Goal: Transaction & Acquisition: Book appointment/travel/reservation

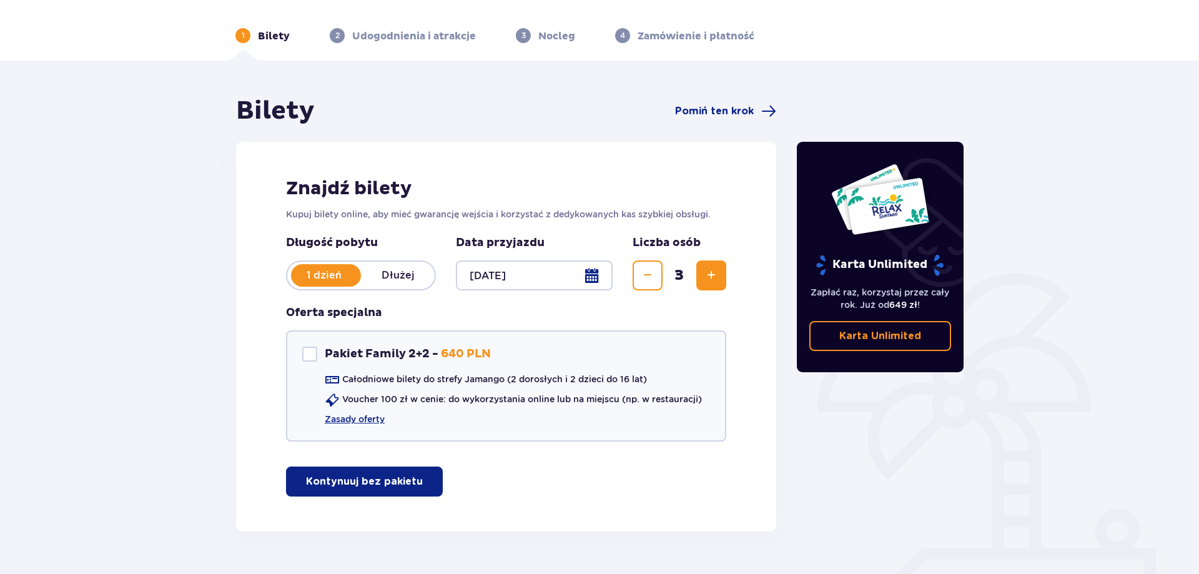
scroll to position [64, 0]
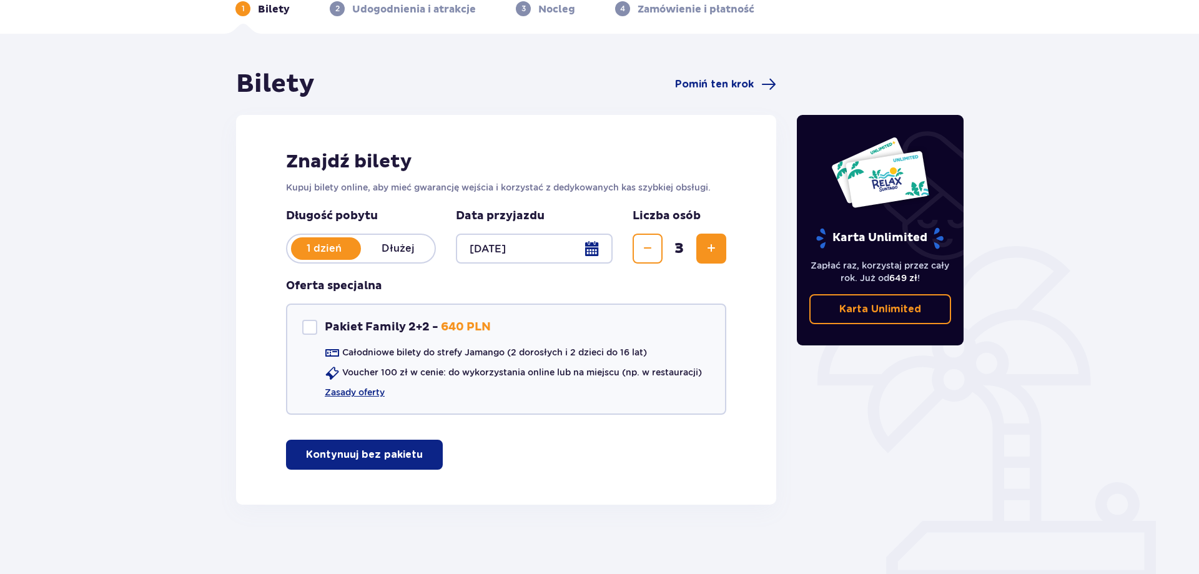
click at [411, 453] on button "Kontynuuj bez pakietu" at bounding box center [364, 454] width 157 height 30
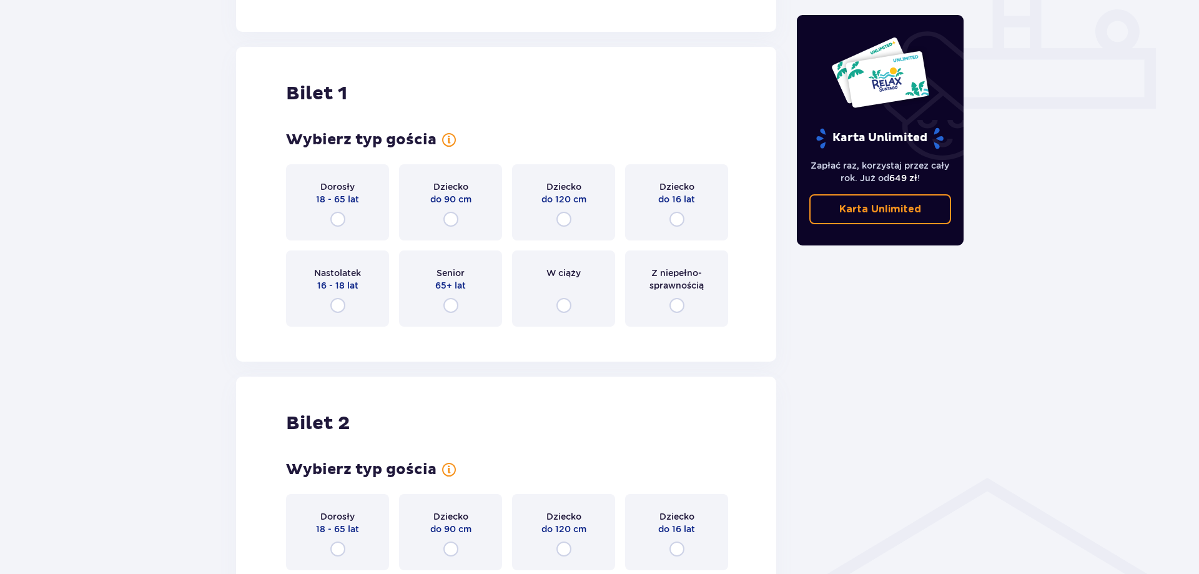
scroll to position [568, 0]
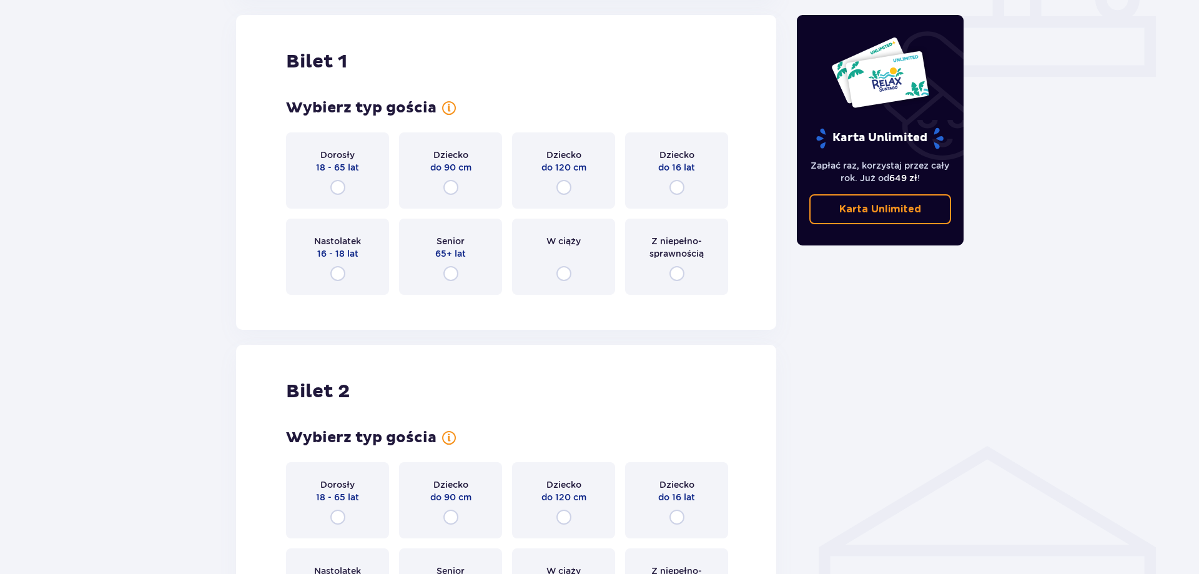
click at [675, 189] on input "radio" at bounding box center [676, 187] width 15 height 15
radio input "true"
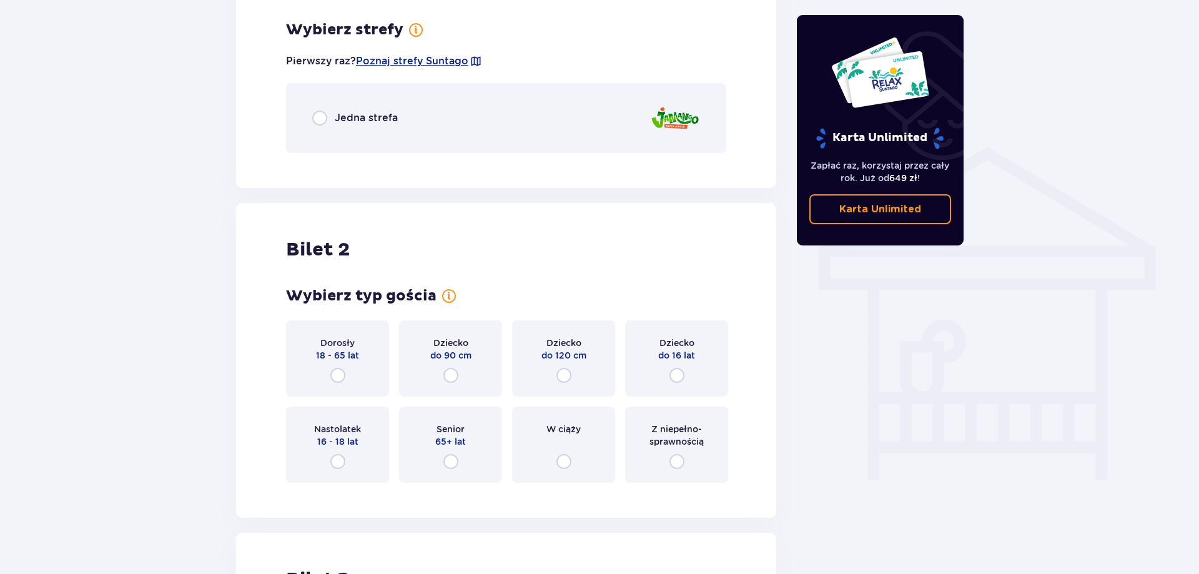
scroll to position [873, 0]
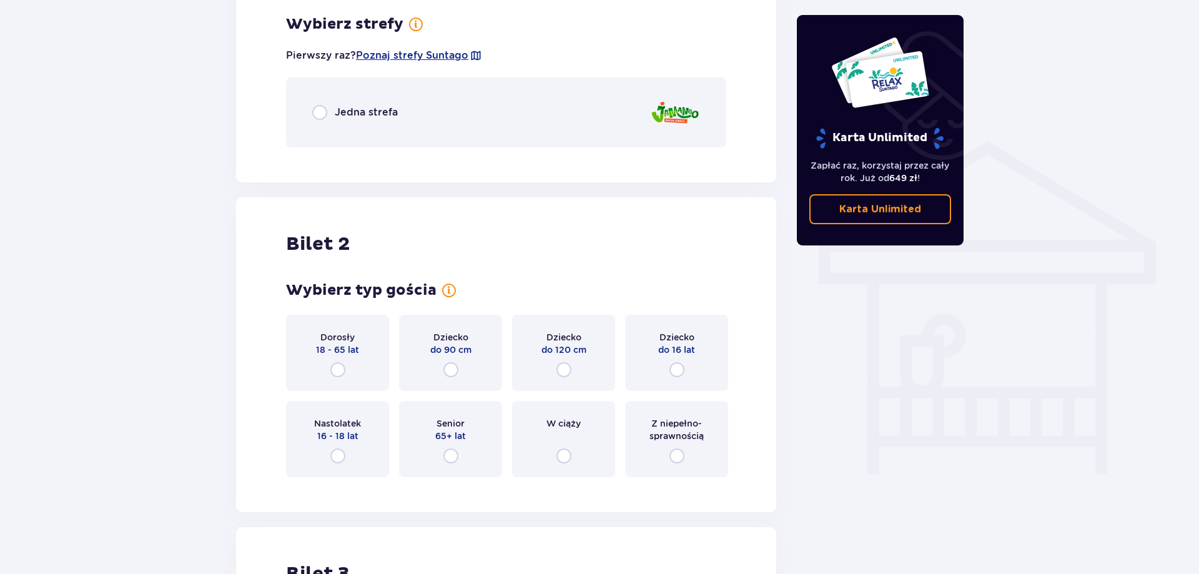
click at [339, 370] on input "radio" at bounding box center [337, 369] width 15 height 15
radio input "true"
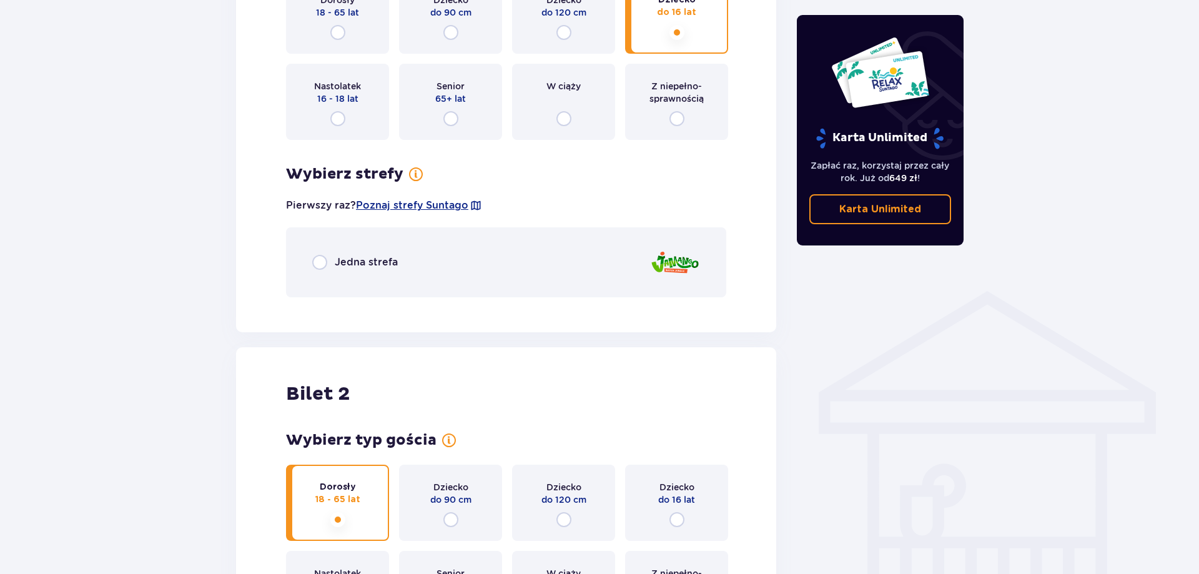
scroll to position [468, 0]
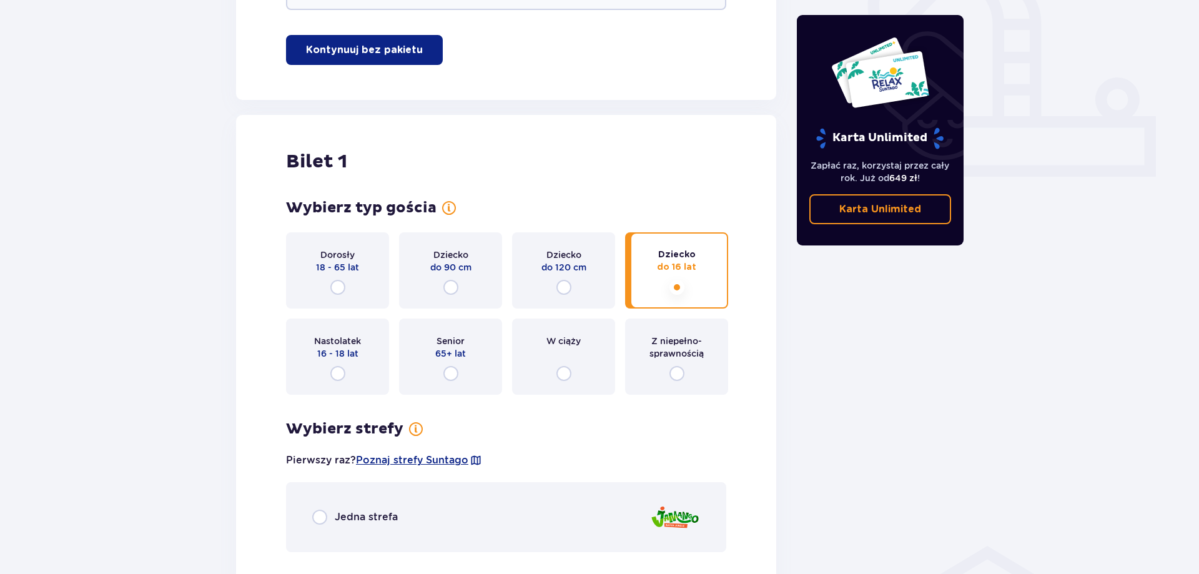
drag, startPoint x: 369, startPoint y: 520, endPoint x: 411, endPoint y: 517, distance: 41.9
click at [369, 519] on span "Jedna strefa" at bounding box center [366, 517] width 63 height 14
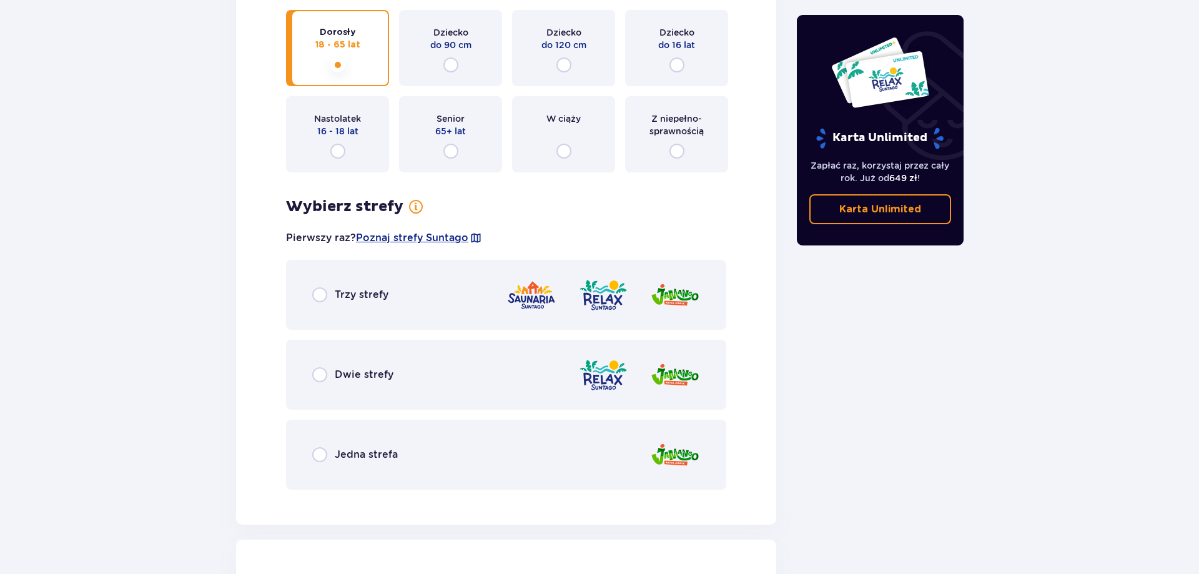
scroll to position [1539, 0]
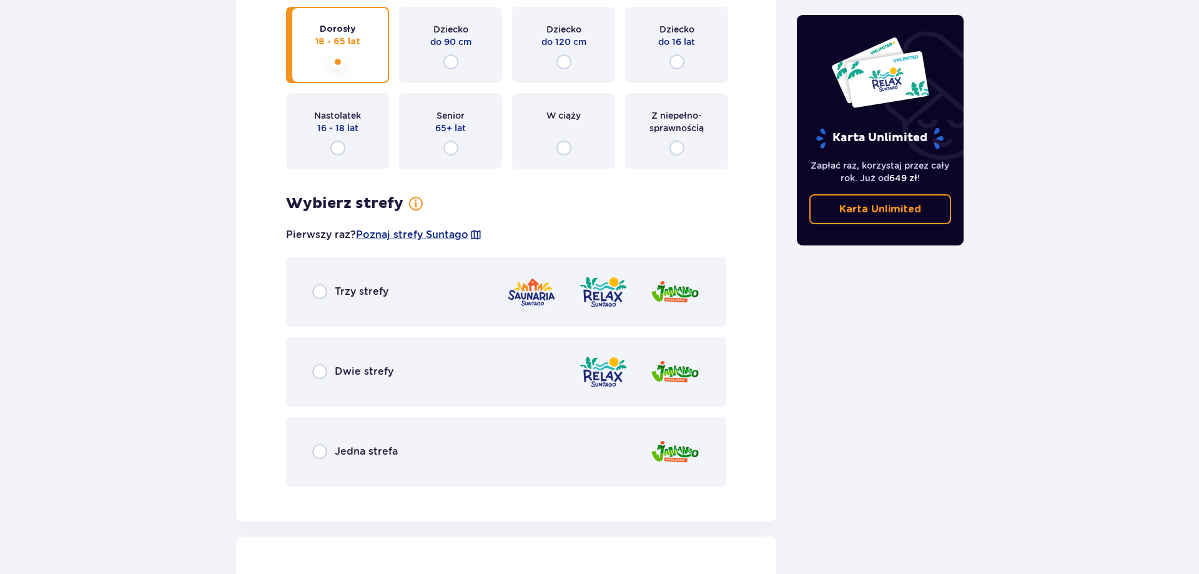
click at [391, 448] on span "Jedna strefa" at bounding box center [366, 451] width 63 height 14
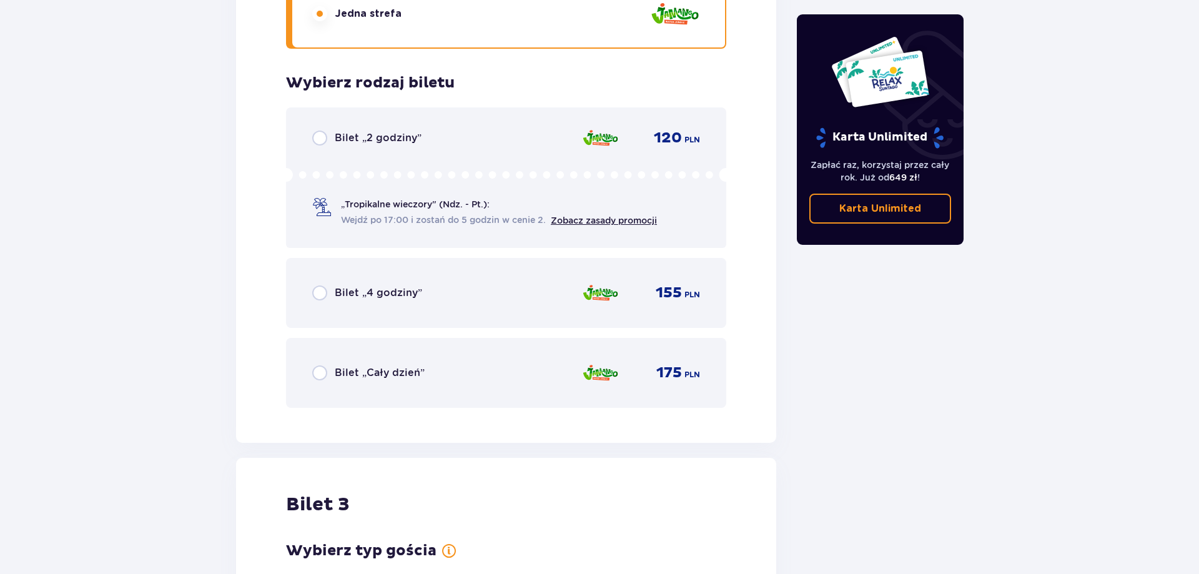
scroll to position [1908, 0]
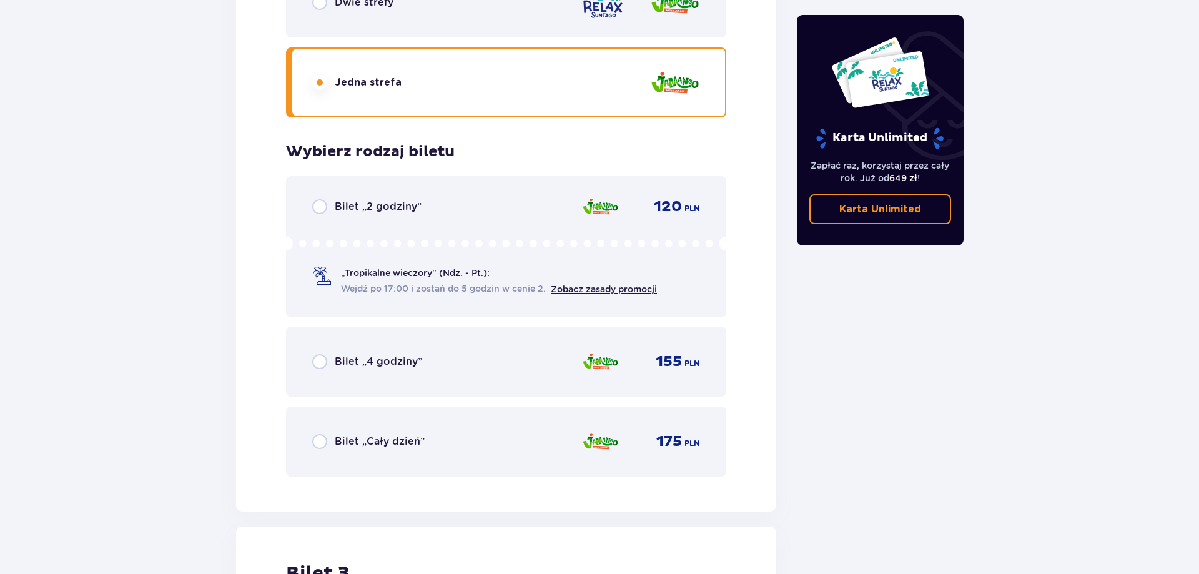
click at [351, 202] on span "Bilet „2 godziny”" at bounding box center [378, 207] width 87 height 14
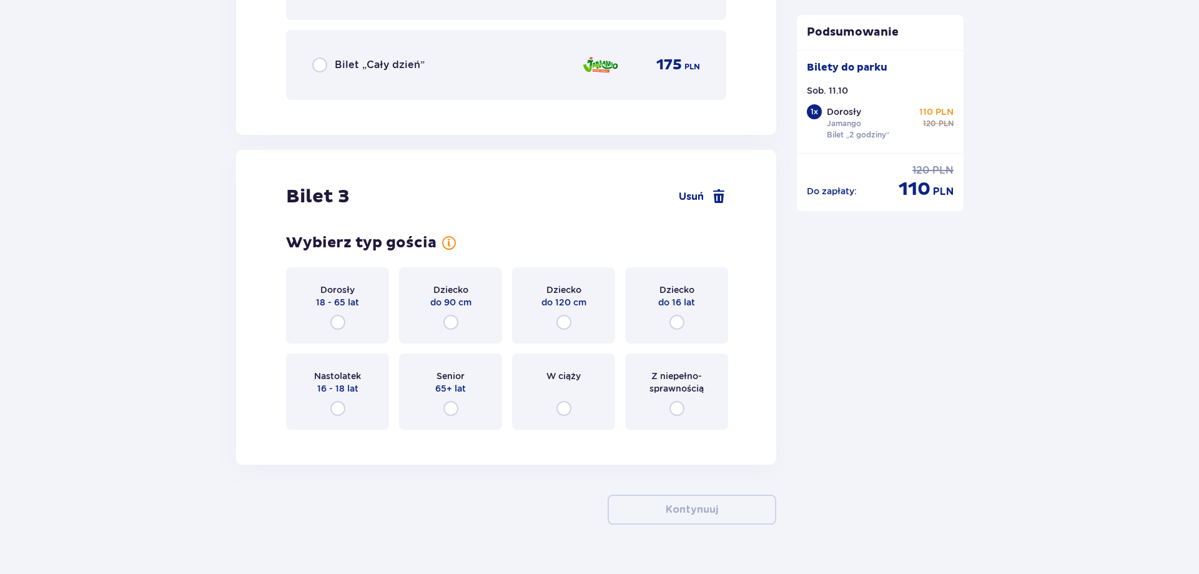
scroll to position [2287, 0]
click at [337, 318] on input "radio" at bounding box center [337, 319] width 15 height 15
radio input "true"
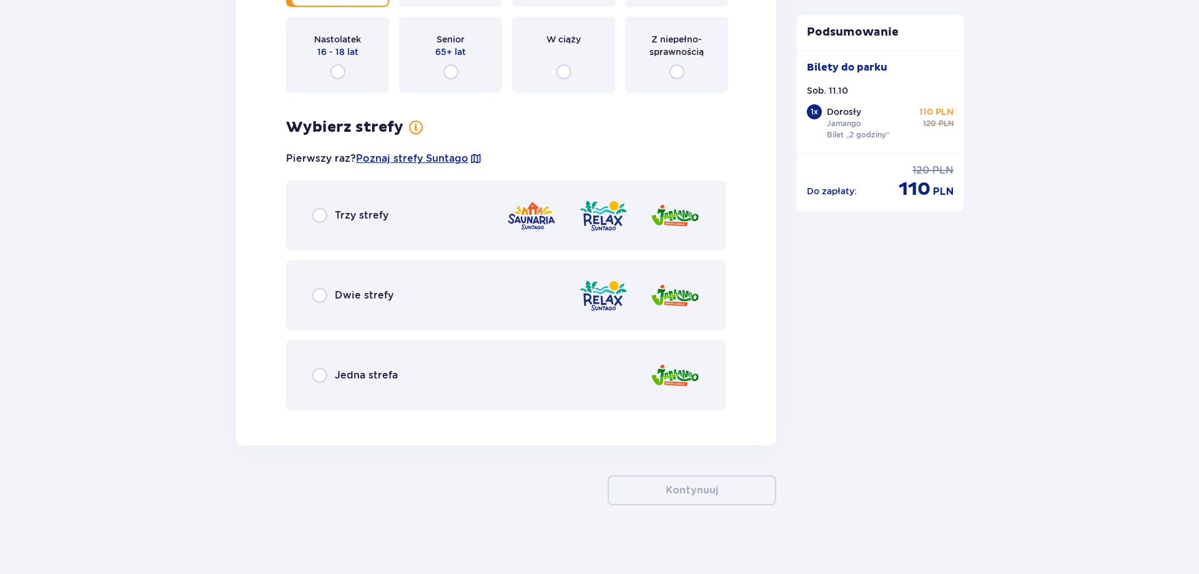
scroll to position [2628, 0]
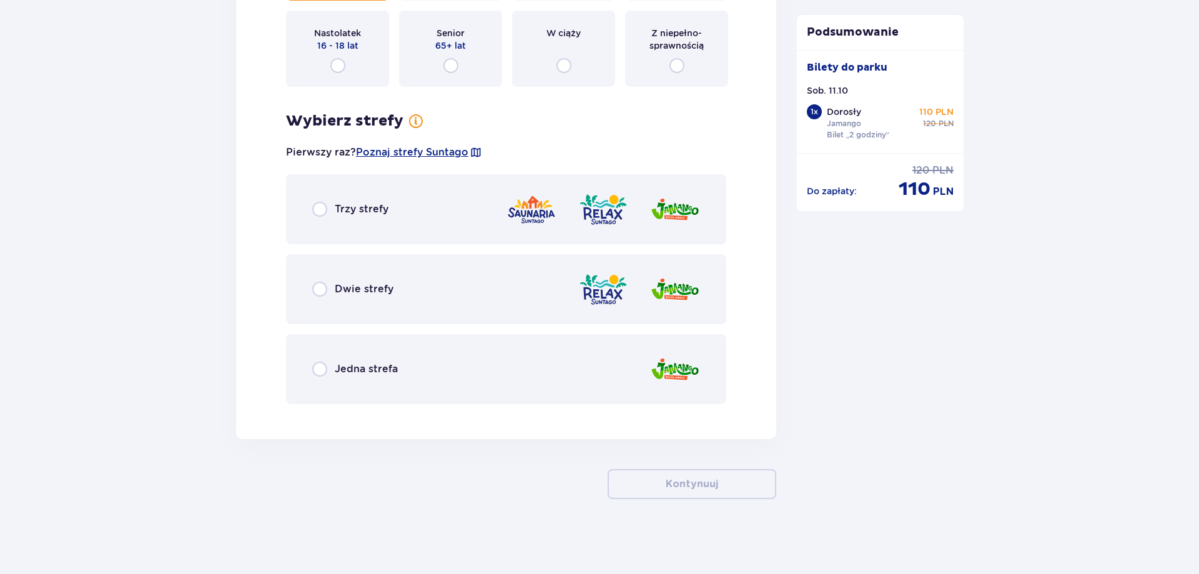
click at [350, 367] on span "Jedna strefa" at bounding box center [366, 369] width 63 height 14
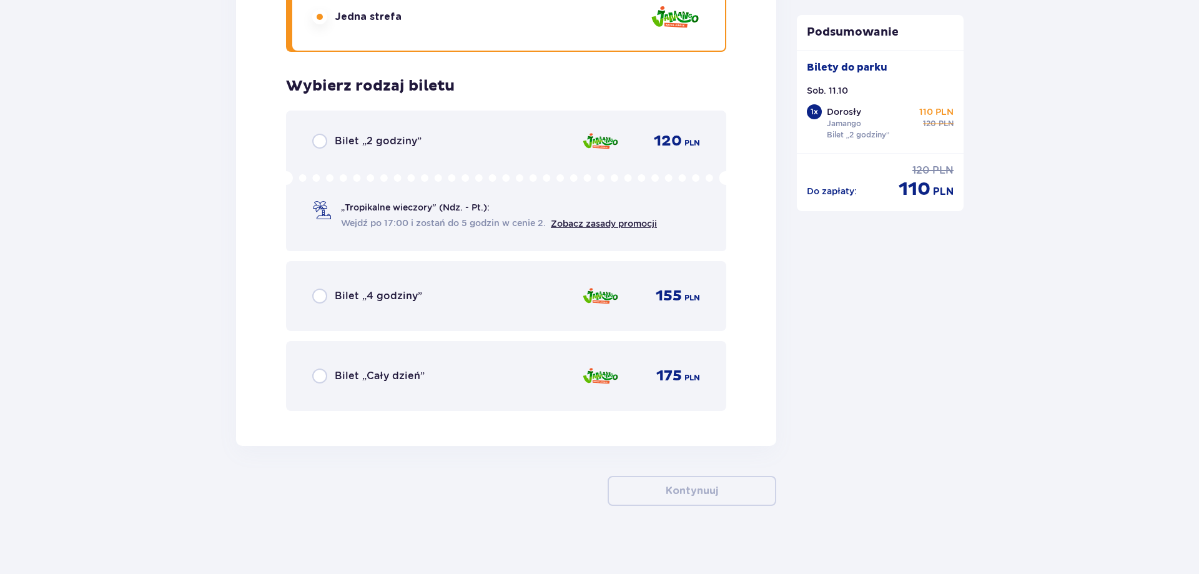
scroll to position [2986, 0]
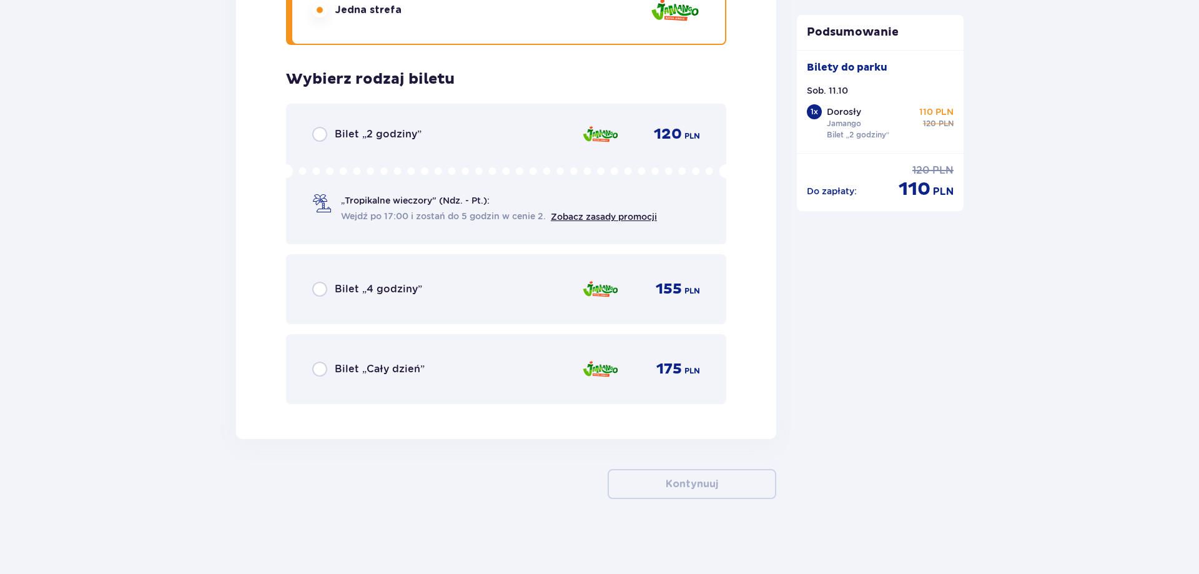
click at [393, 134] on span "Bilet „2 godziny”" at bounding box center [378, 134] width 87 height 14
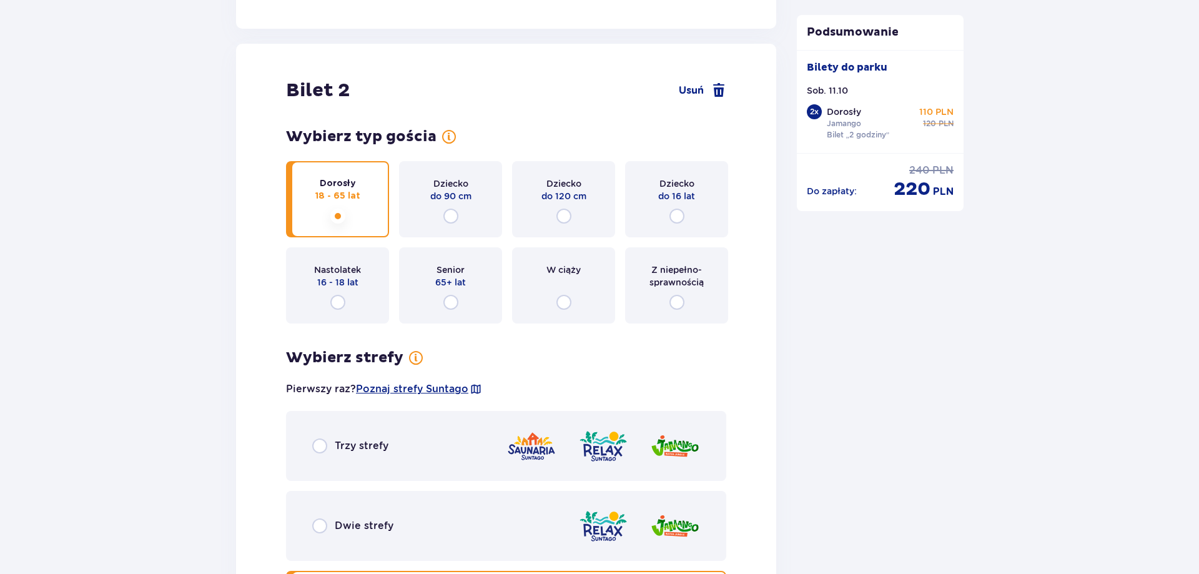
scroll to position [1528, 0]
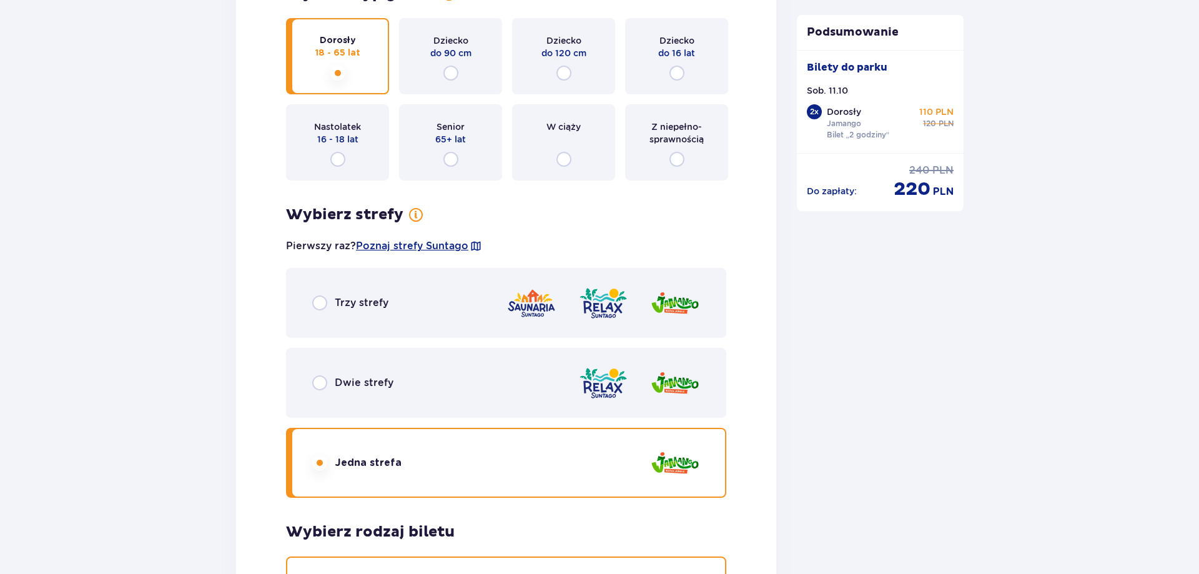
click at [389, 383] on span "Dwie strefy" at bounding box center [364, 383] width 59 height 14
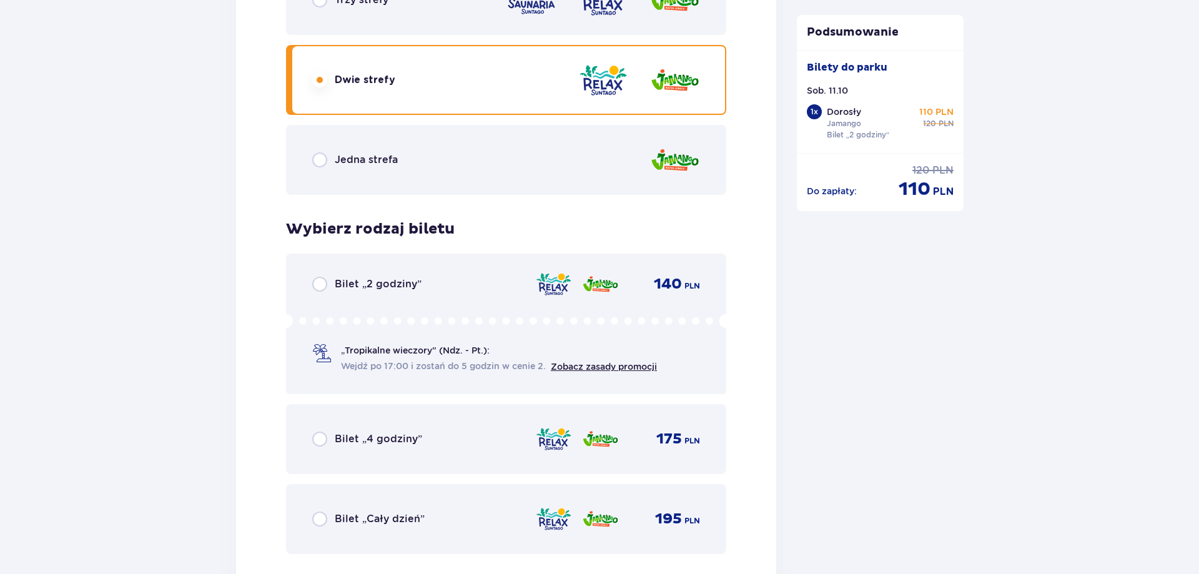
scroll to position [1717, 0]
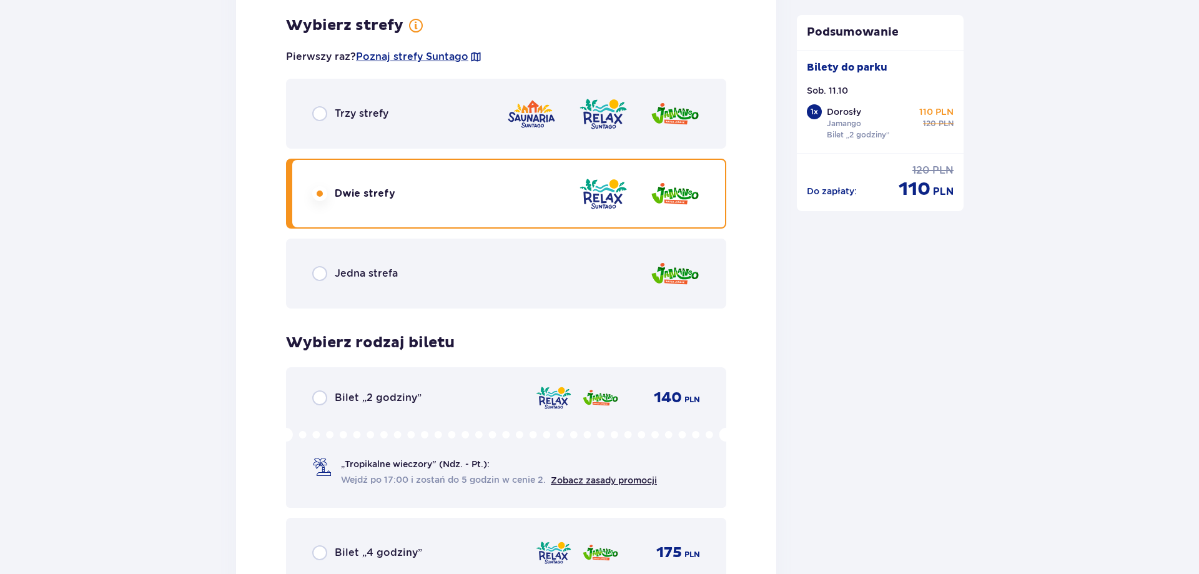
click at [373, 272] on span "Jedna strefa" at bounding box center [366, 274] width 63 height 14
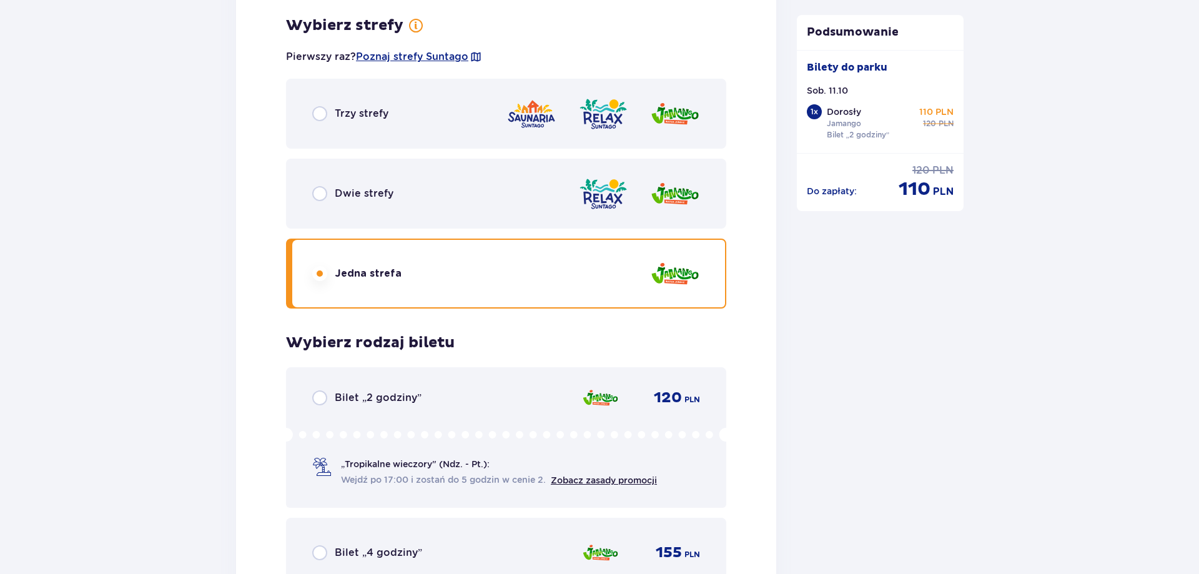
click at [409, 396] on span "Bilet „2 godziny”" at bounding box center [378, 398] width 87 height 14
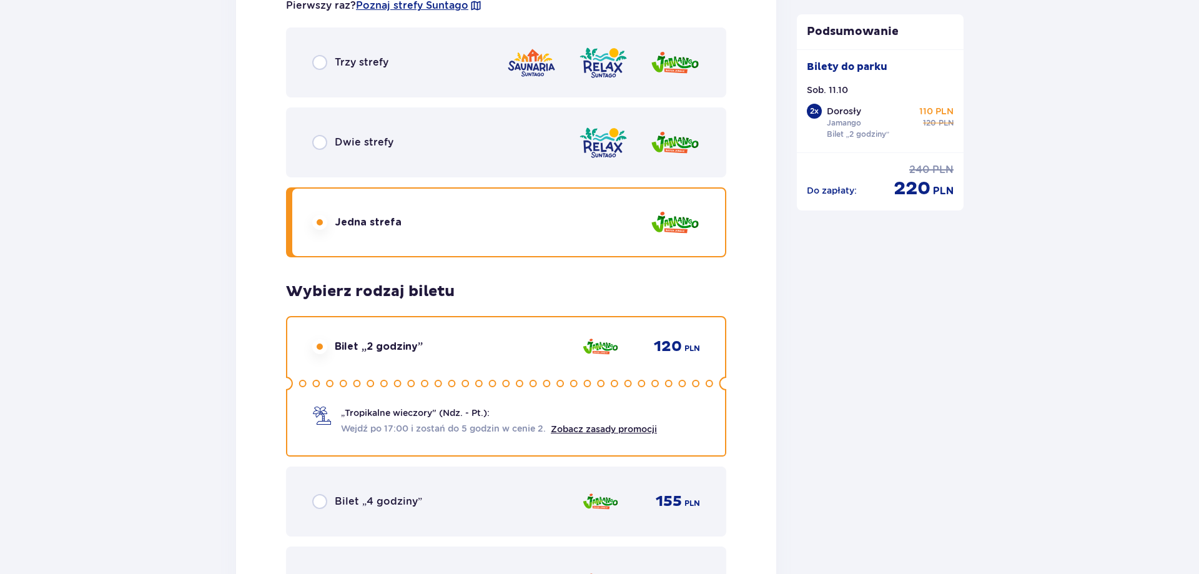
scroll to position [1649, 0]
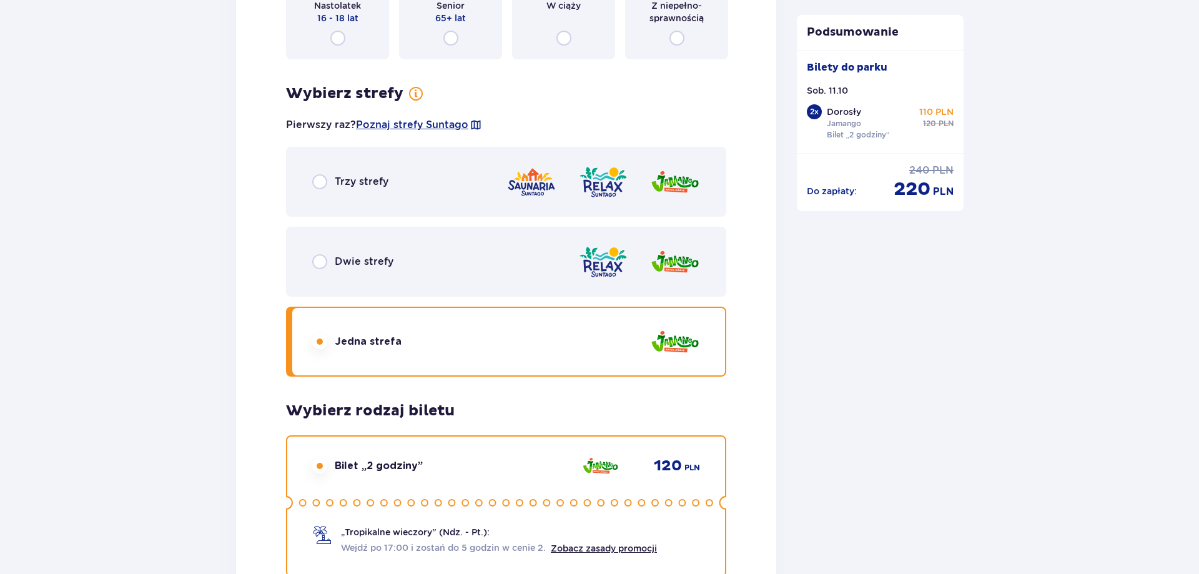
click at [564, 328] on div "Jedna strefa" at bounding box center [506, 342] width 440 height 70
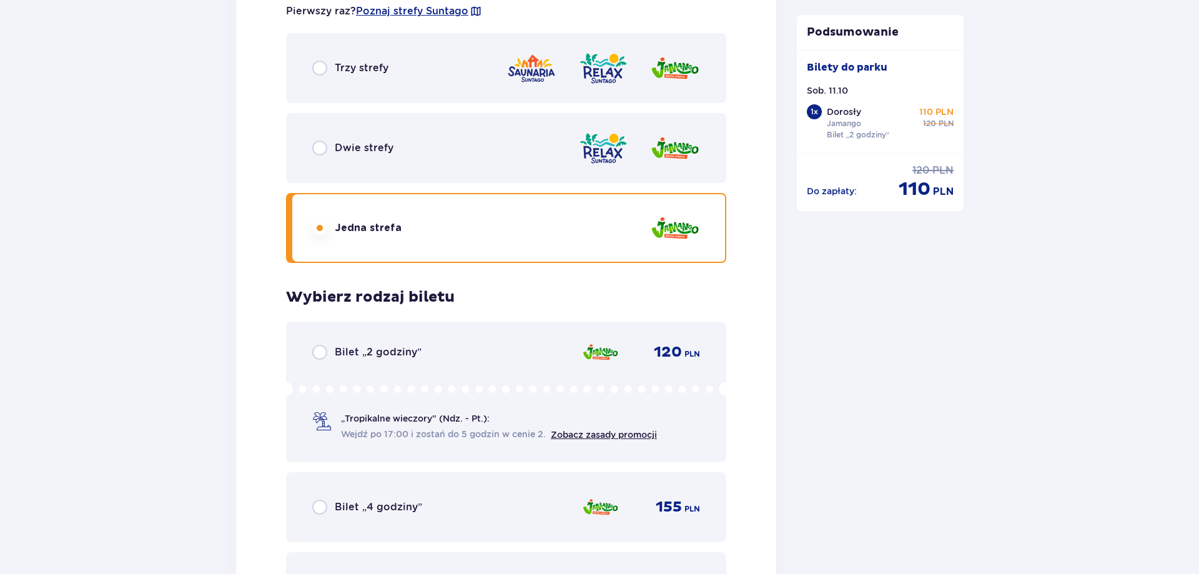
scroll to position [1904, 0]
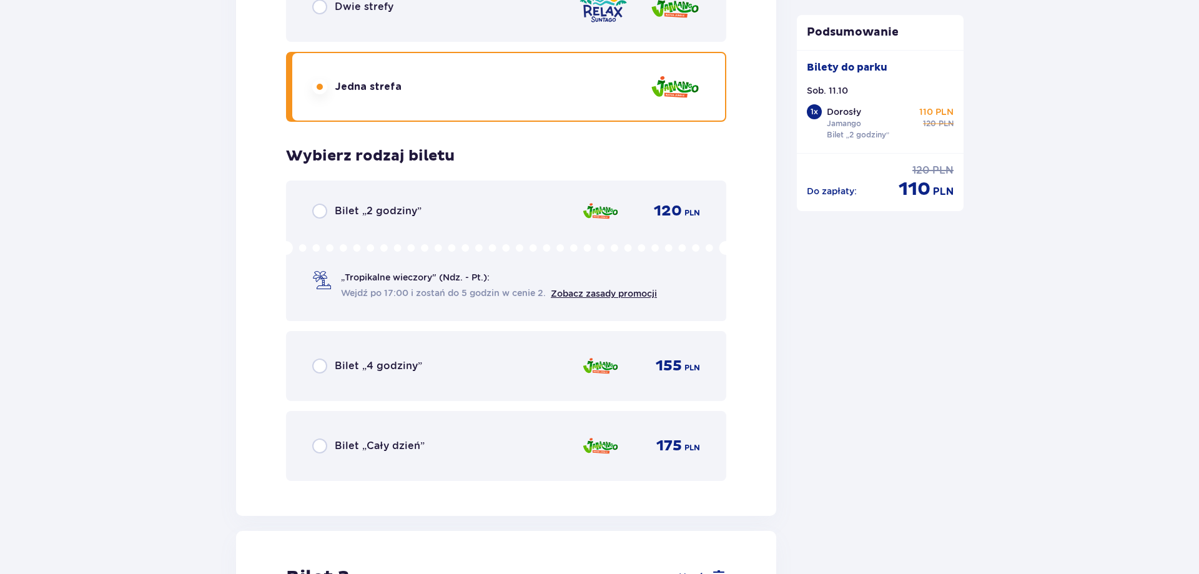
click at [316, 209] on input "radio" at bounding box center [319, 211] width 15 height 15
radio input "true"
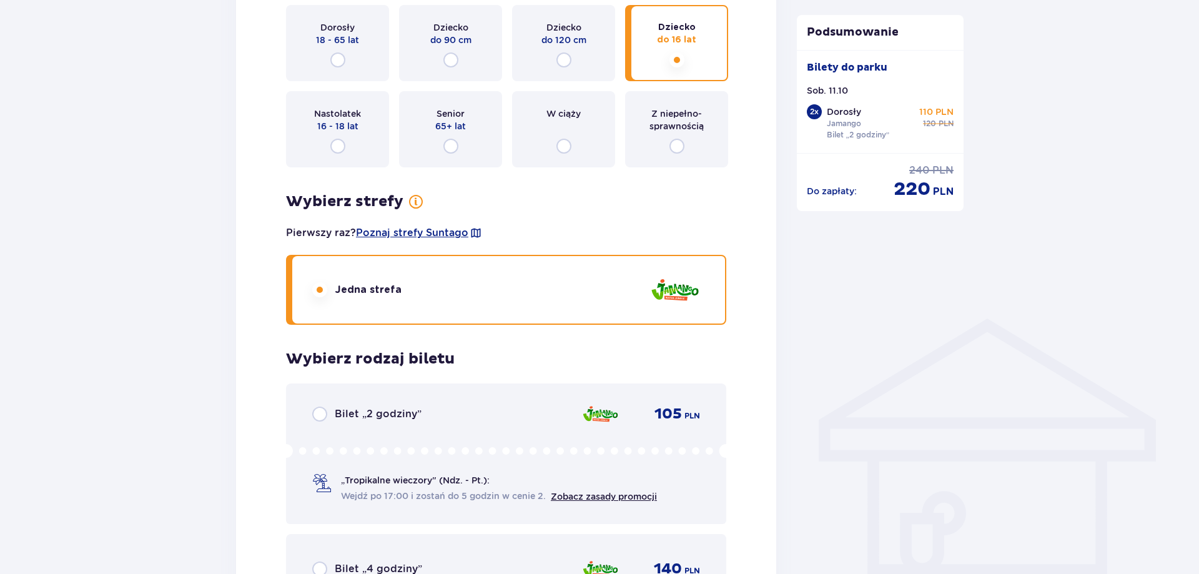
scroll to position [950, 0]
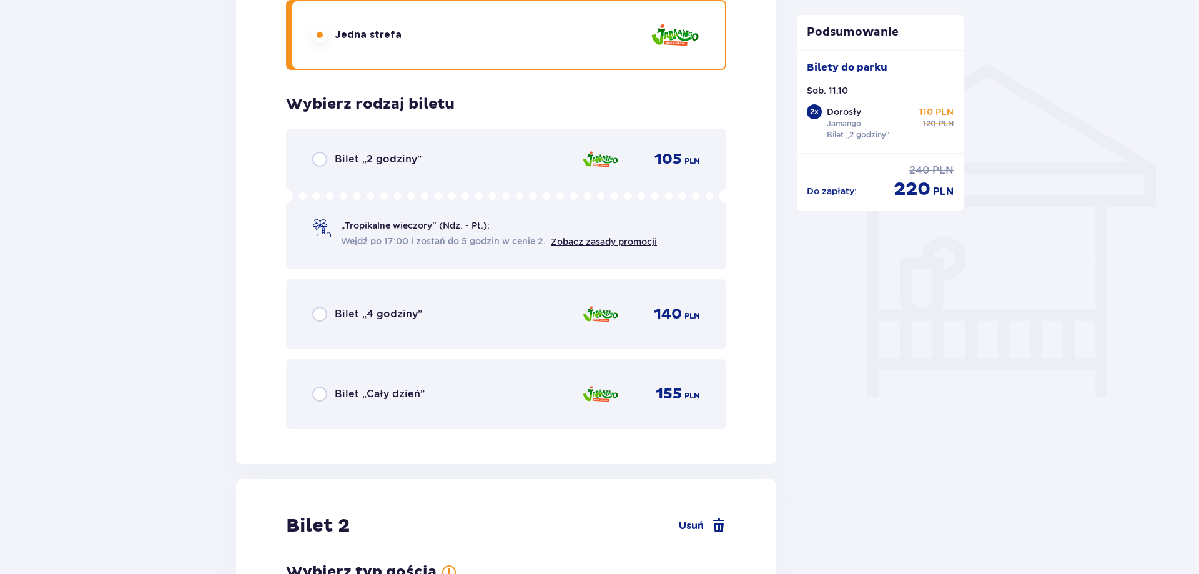
click at [379, 159] on span "Bilet „2 godziny”" at bounding box center [378, 159] width 87 height 14
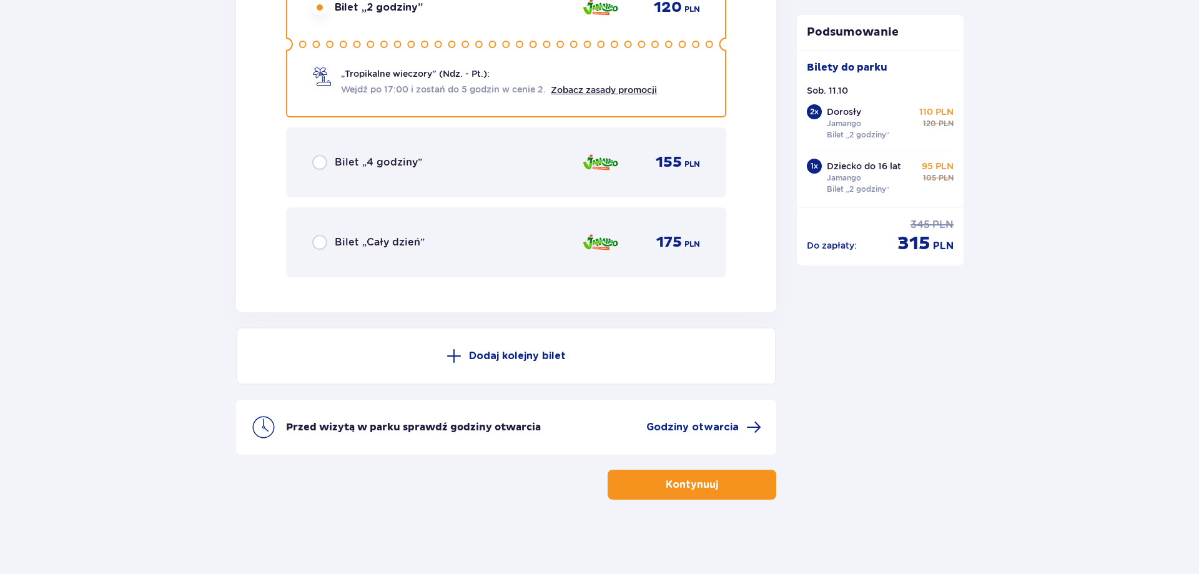
scroll to position [3114, 0]
click at [691, 484] on p "Kontynuuj" at bounding box center [691, 484] width 52 height 14
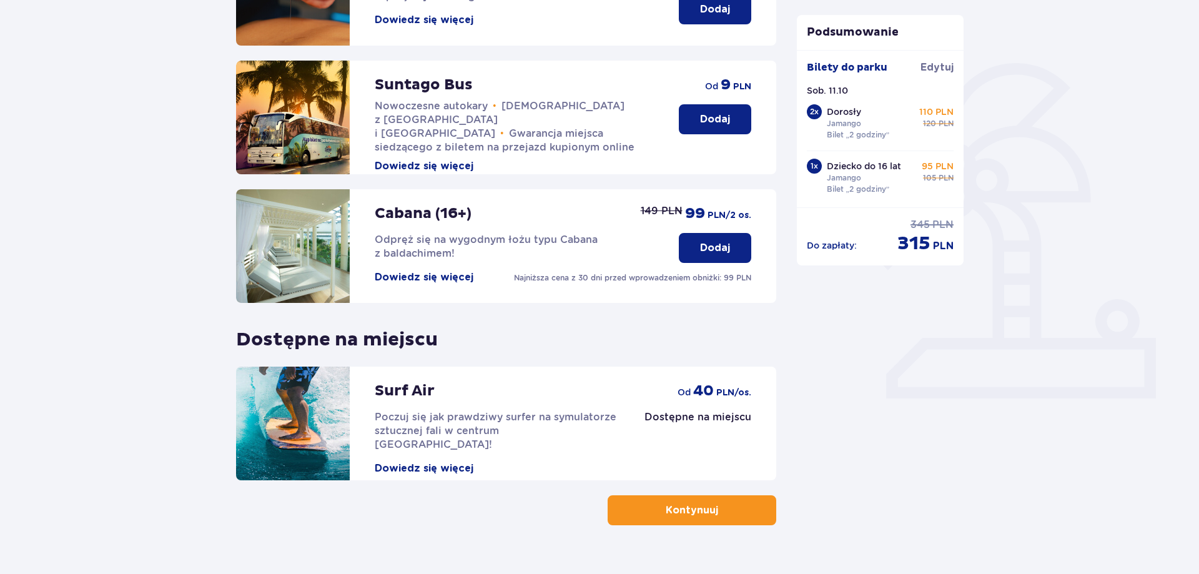
scroll to position [273, 0]
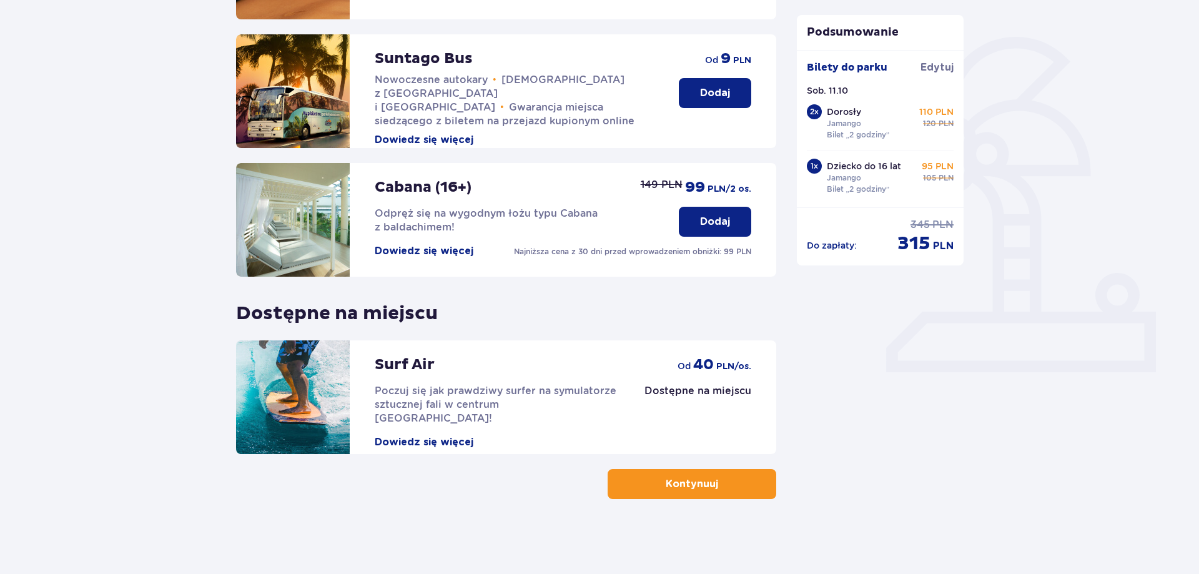
click at [691, 481] on p "Kontynuuj" at bounding box center [691, 484] width 52 height 14
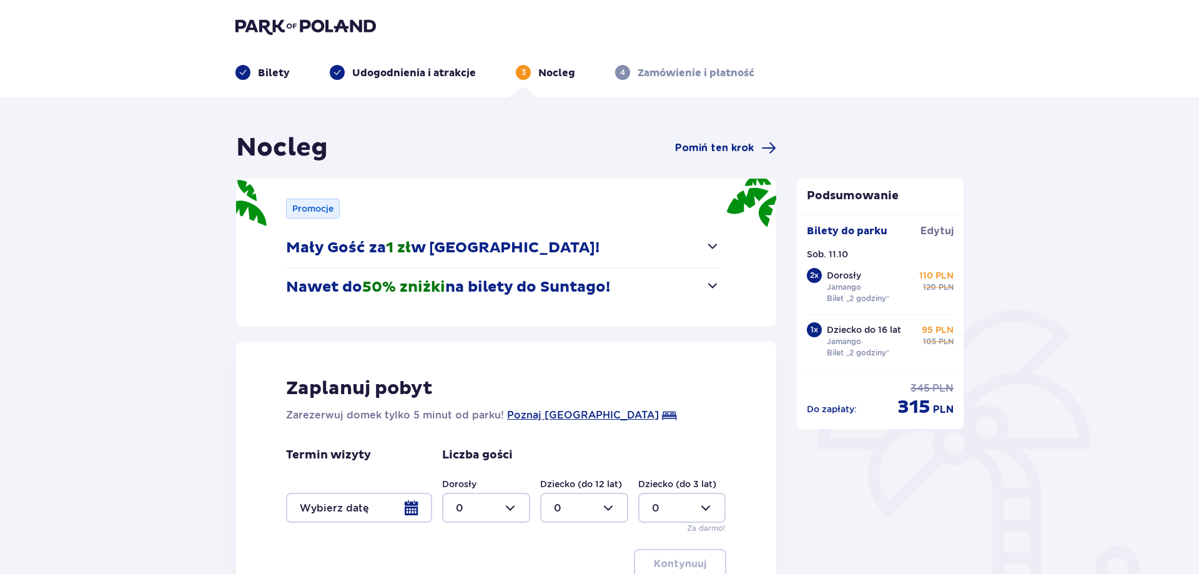
scroll to position [160, 0]
